Goal: Book appointment/travel/reservation

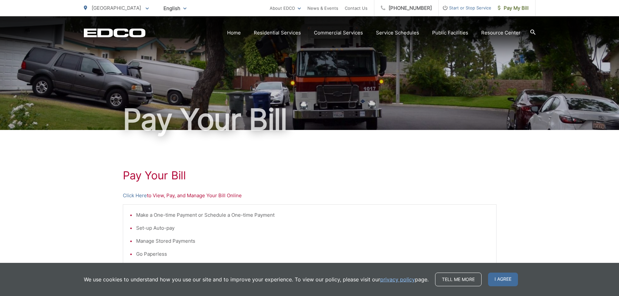
click at [124, 2] on div "Rancho Santa Fe To change your zip code, enter it below and press change. Chang…" at bounding box center [116, 8] width 65 height 16
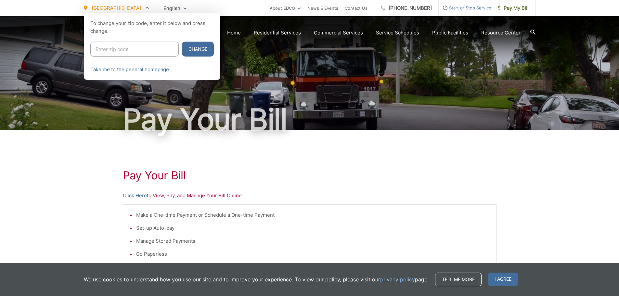
click at [110, 46] on input "Enter zip code" at bounding box center [134, 49] width 88 height 15
type input "91945"
click at [182, 42] on button "Change" at bounding box center [198, 49] width 32 height 15
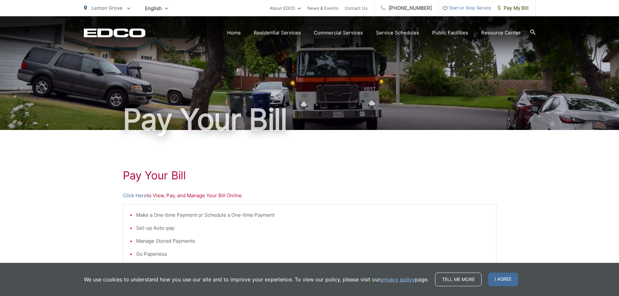
click at [529, 31] on section "Home Residential Services Curbside Pickup Recycling Organic Recycling Trash Hou…" at bounding box center [341, 33] width 390 height 12
click at [534, 32] on icon at bounding box center [532, 32] width 5 height 5
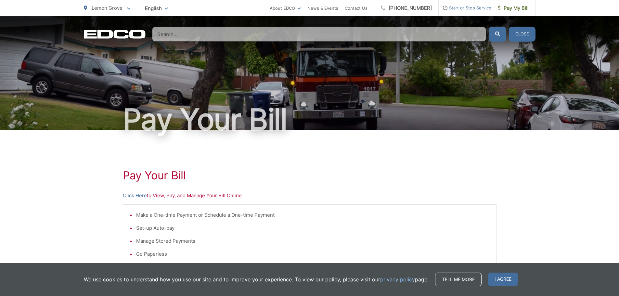
click at [384, 36] on input "Search" at bounding box center [319, 34] width 334 height 15
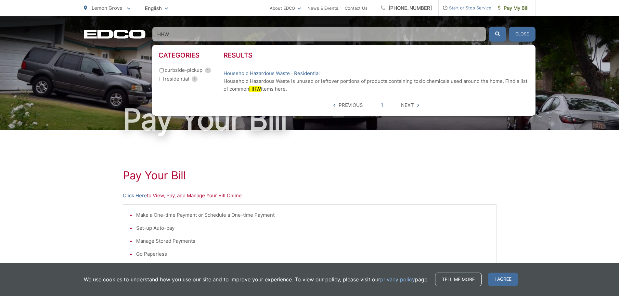
type input "HHW"
click at [489, 27] on button "submit" at bounding box center [498, 34] width 18 height 15
click at [266, 77] on link "Household Hazardous Waste | Residential" at bounding box center [272, 74] width 96 height 8
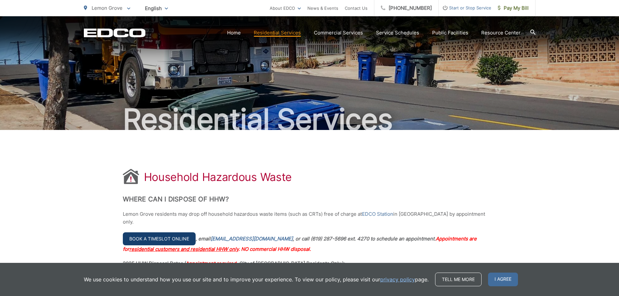
click at [169, 232] on link "Book a timeslot online" at bounding box center [159, 238] width 73 height 13
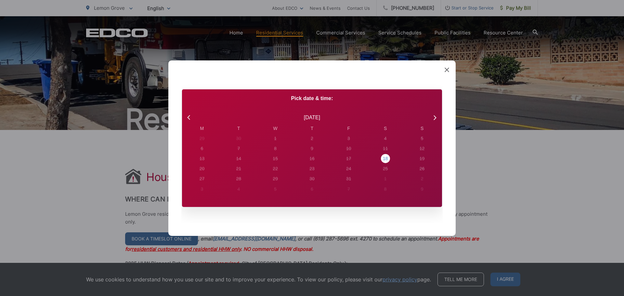
click at [385, 158] on div "18" at bounding box center [385, 158] width 5 height 7
radio input "true"
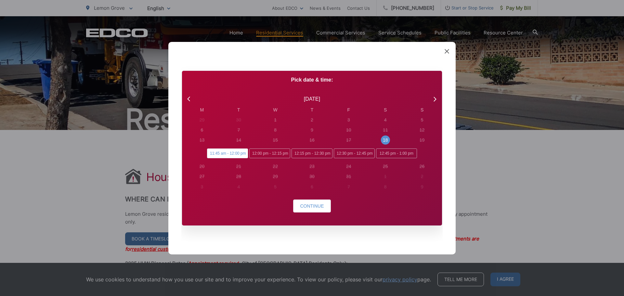
click at [230, 149] on span "11:45 am - 12:00 pm" at bounding box center [227, 153] width 41 height 10
click at [211, 149] on input "11:45 am - 12:00 pm" at bounding box center [209, 150] width 4 height 4
click at [318, 203] on span "Continue" at bounding box center [312, 205] width 24 height 5
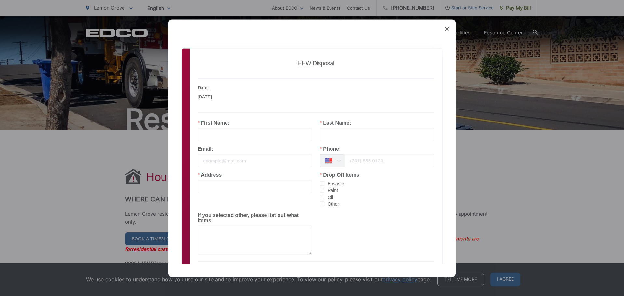
click at [222, 131] on input "text" at bounding box center [255, 134] width 114 height 13
click at [223, 131] on input "text" at bounding box center [255, 134] width 114 height 13
type input "KAREN"
type input "TOLEDO"
click at [216, 159] on input "email" at bounding box center [255, 160] width 114 height 13
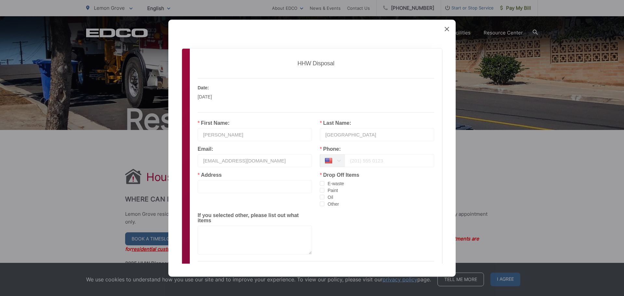
type input "KTOLEDO2021@GMAIL.COM"
click at [374, 162] on input "tel" at bounding box center [389, 160] width 90 height 13
click at [366, 156] on input "tel" at bounding box center [389, 160] width 90 height 13
click at [354, 158] on input "619944-7463" at bounding box center [389, 160] width 90 height 13
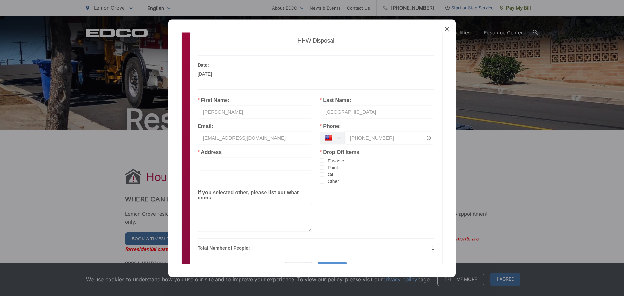
scroll to position [32, 0]
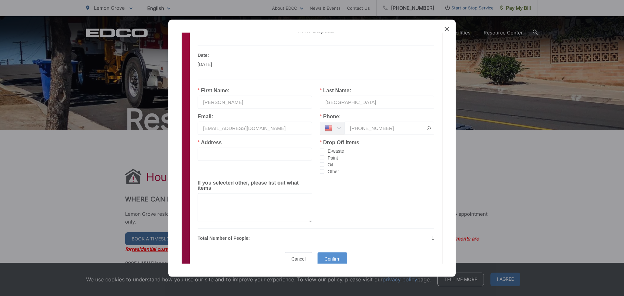
type input "619-944-7463"
click at [326, 158] on span "Paint" at bounding box center [331, 158] width 14 height 6
click at [324, 155] on input "Paint" at bounding box center [324, 155] width 0 height 0
drag, startPoint x: 247, startPoint y: 206, endPoint x: 245, endPoint y: 210, distance: 5.1
click at [247, 207] on textarea at bounding box center [255, 207] width 114 height 29
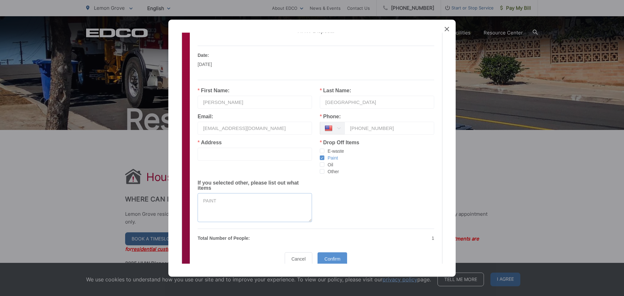
type textarea "PAINT"
click at [265, 155] on input "text" at bounding box center [255, 154] width 114 height 13
click at [238, 151] on input "text" at bounding box center [255, 154] width 114 height 13
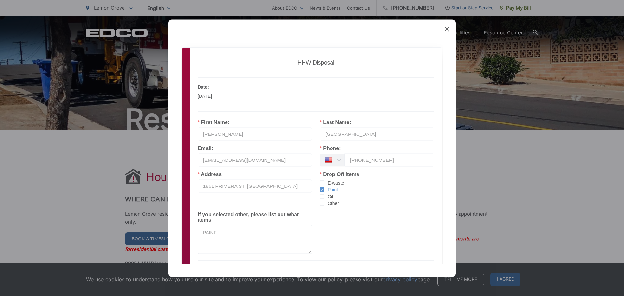
scroll to position [0, 0]
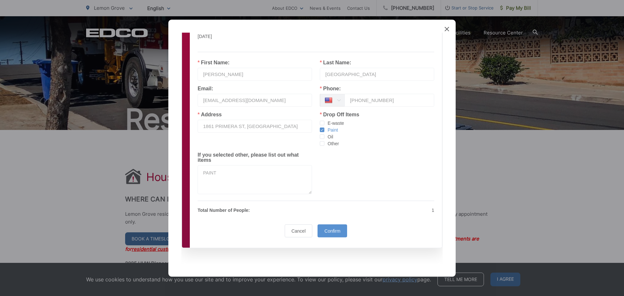
type input "1861 PRIMERA ST, LEMON GROVE"
drag, startPoint x: 372, startPoint y: 198, endPoint x: 366, endPoint y: 190, distance: 9.4
click at [372, 198] on div "Address 1861 PRIMERA ST, LEMON GROVE Drop Off Items E-waste Paint Oil Other If …" at bounding box center [316, 155] width 252 height 87
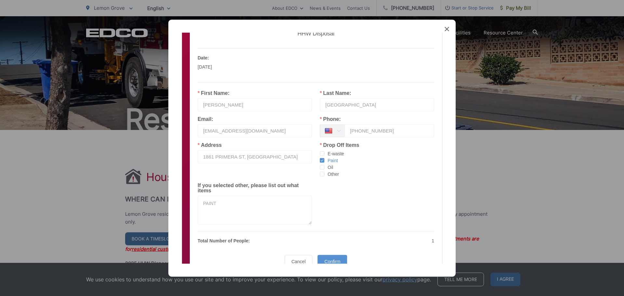
scroll to position [60, 0]
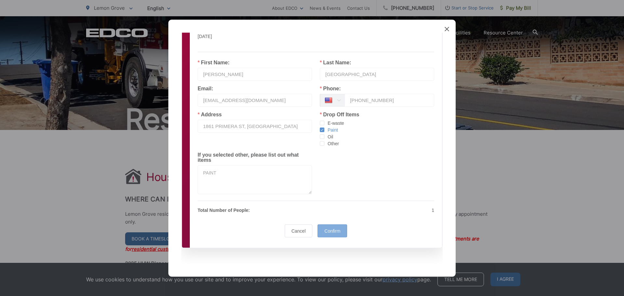
click at [337, 229] on span "Confirm" at bounding box center [332, 230] width 16 height 5
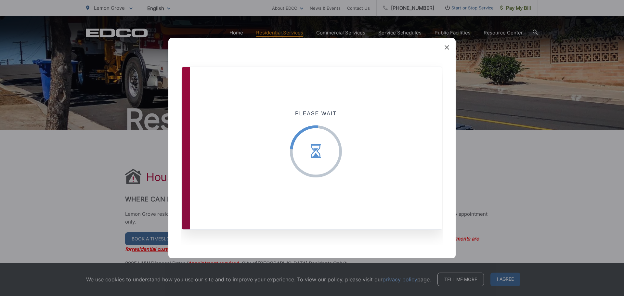
scroll to position [0, 0]
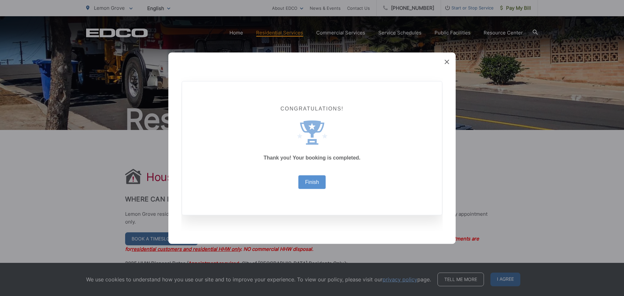
click at [247, 113] on div "Congratulations! Created with Sketch. Thank you! Your booking is completed. Fin…" at bounding box center [312, 148] width 260 height 134
click at [316, 182] on link "Finish" at bounding box center [312, 181] width 14 height 5
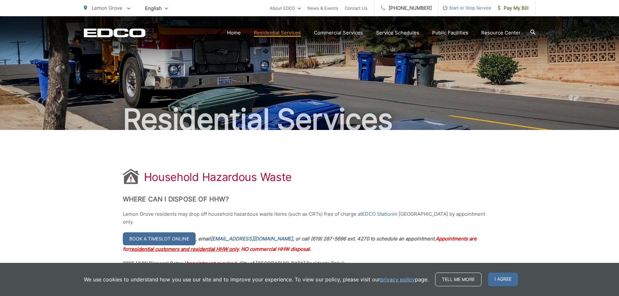
click at [335, 176] on div "Household Hazardous Waste" at bounding box center [310, 177] width 374 height 17
